Goal: Information Seeking & Learning: Understand process/instructions

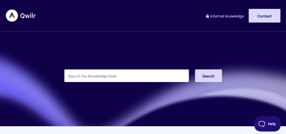
click at [135, 76] on input "Search the knowledge base" at bounding box center [126, 76] width 124 height 13
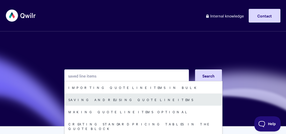
type input "saved line items"
click at [125, 97] on link "Saving and reusing quote line items" at bounding box center [142, 100] width 157 height 12
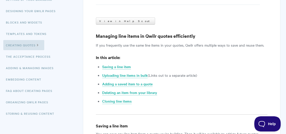
scroll to position [125, 0]
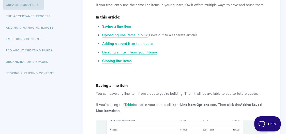
click at [134, 54] on link "Deleting an item from your library" at bounding box center [129, 53] width 55 height 6
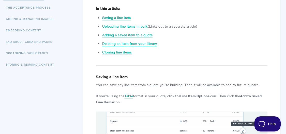
click at [125, 42] on link "Deleting an item from your library" at bounding box center [129, 44] width 55 height 6
